Goal: Task Accomplishment & Management: Use online tool/utility

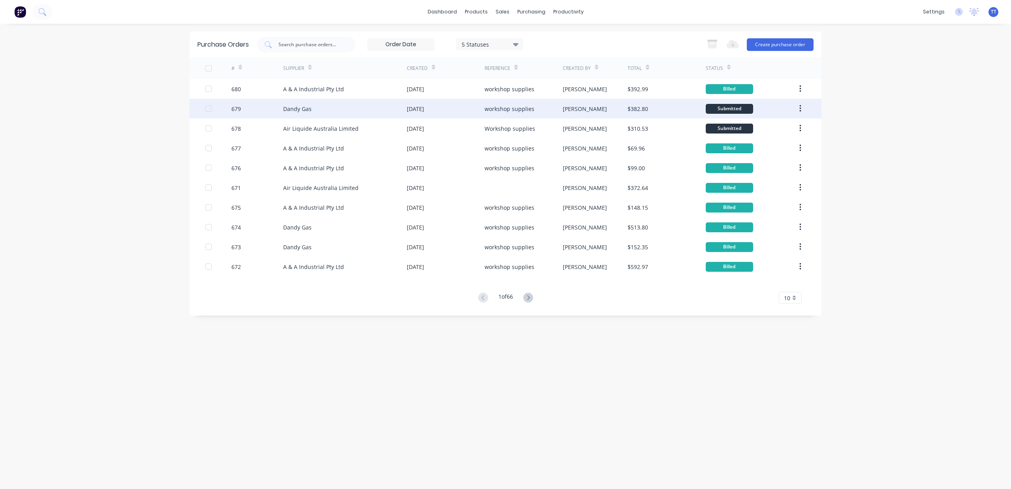
click at [334, 109] on div "Dandy Gas" at bounding box center [345, 109] width 124 height 20
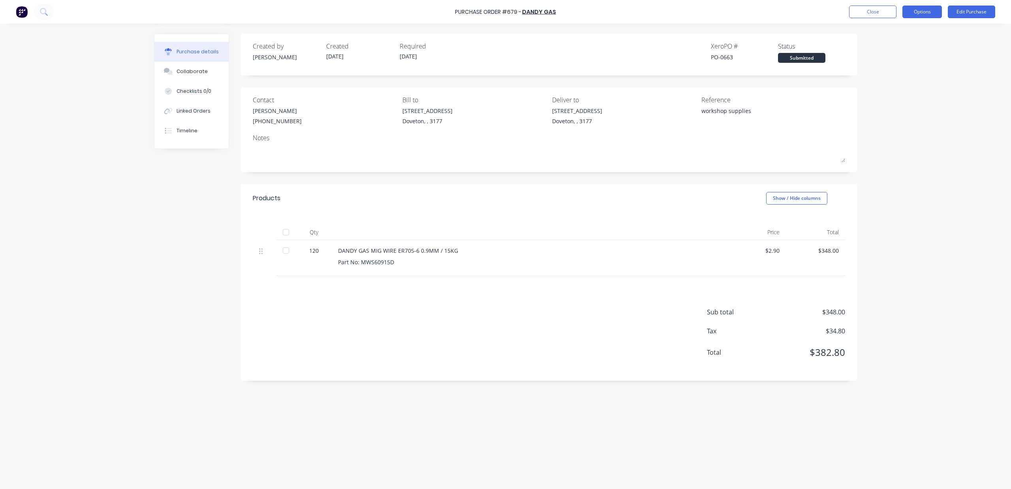
click at [928, 12] on button "Options" at bounding box center [921, 12] width 39 height 13
click at [908, 32] on div "Print / Email" at bounding box center [904, 31] width 61 height 11
click at [899, 48] on div "With pricing" at bounding box center [904, 47] width 61 height 11
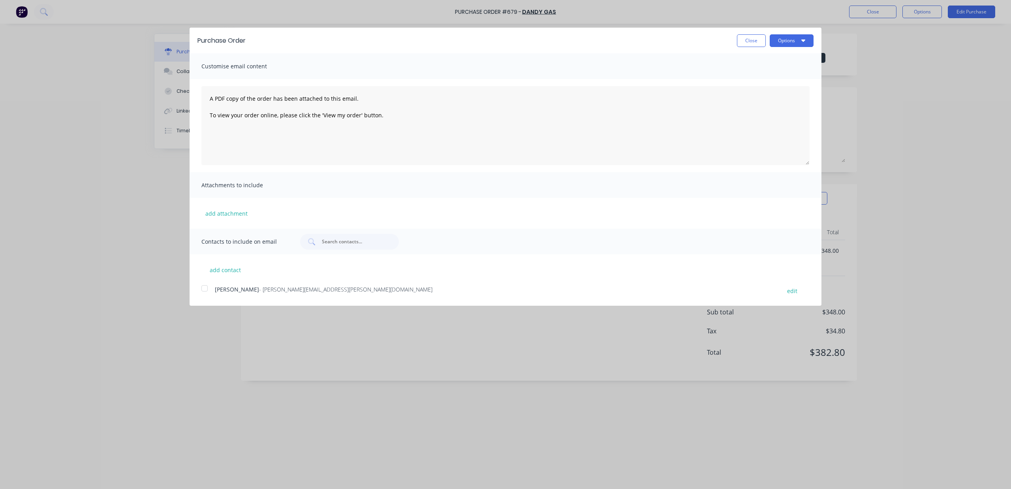
click at [787, 52] on div "Purchase Order Close Options" at bounding box center [506, 41] width 632 height 26
click at [787, 45] on button "Options" at bounding box center [792, 40] width 44 height 13
click at [783, 57] on div "Print" at bounding box center [776, 60] width 61 height 11
click at [747, 33] on div "Purchase Order Close Options" at bounding box center [506, 41] width 632 height 26
click at [749, 43] on button "Close" at bounding box center [751, 40] width 29 height 13
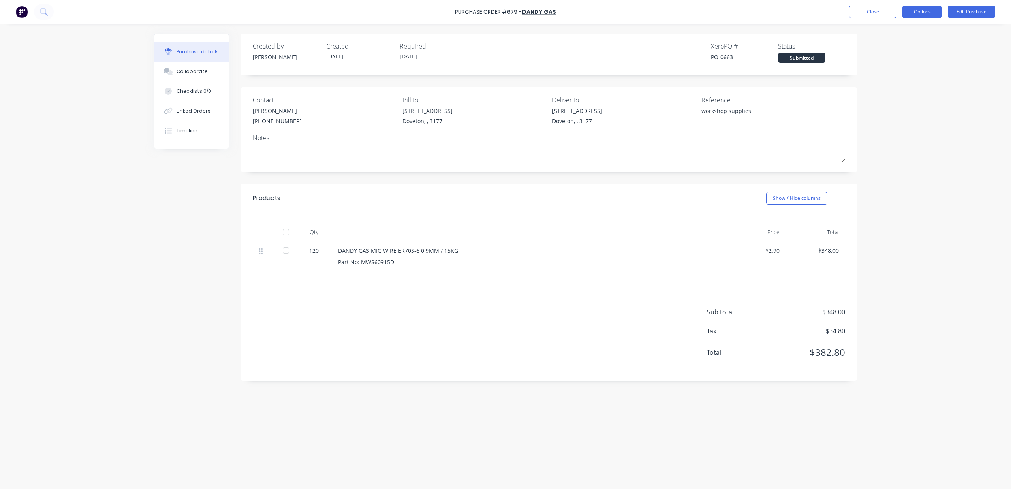
click at [919, 7] on button "Options" at bounding box center [921, 12] width 39 height 13
click at [903, 51] on div "Convert to Bill" at bounding box center [904, 47] width 61 height 11
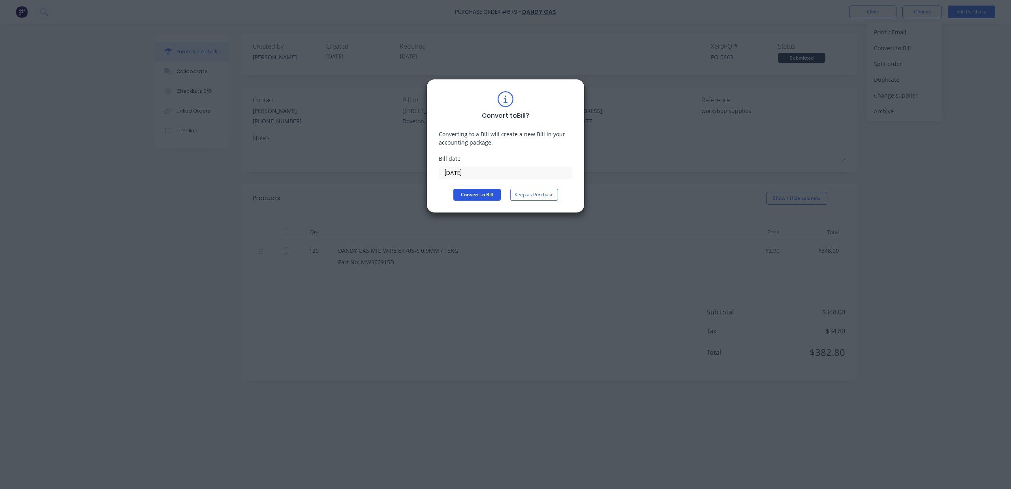
click at [482, 195] on button "Convert to Bill" at bounding box center [476, 195] width 47 height 12
type textarea "x"
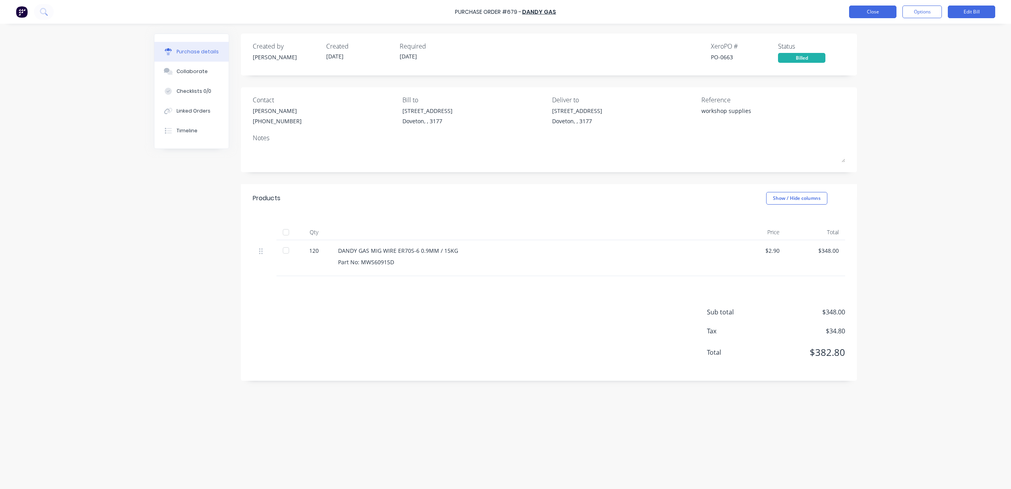
click at [854, 8] on button "Close" at bounding box center [872, 12] width 47 height 13
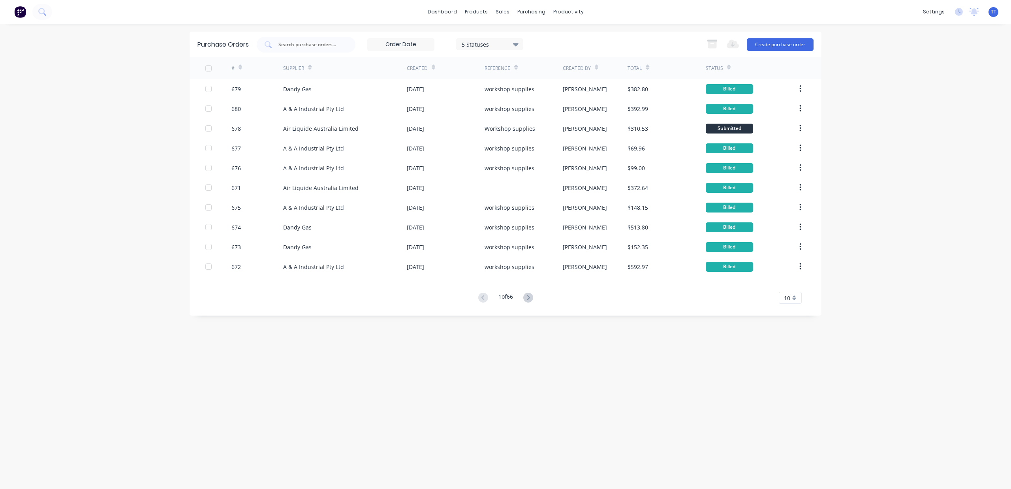
click at [953, 264] on div "dashboard products sales purchasing productivity dashboard products Product Cat…" at bounding box center [505, 244] width 1011 height 489
click at [889, 148] on div "dashboard products sales purchasing productivity dashboard products Product Cat…" at bounding box center [505, 244] width 1011 height 489
